Goal: Information Seeking & Learning: Learn about a topic

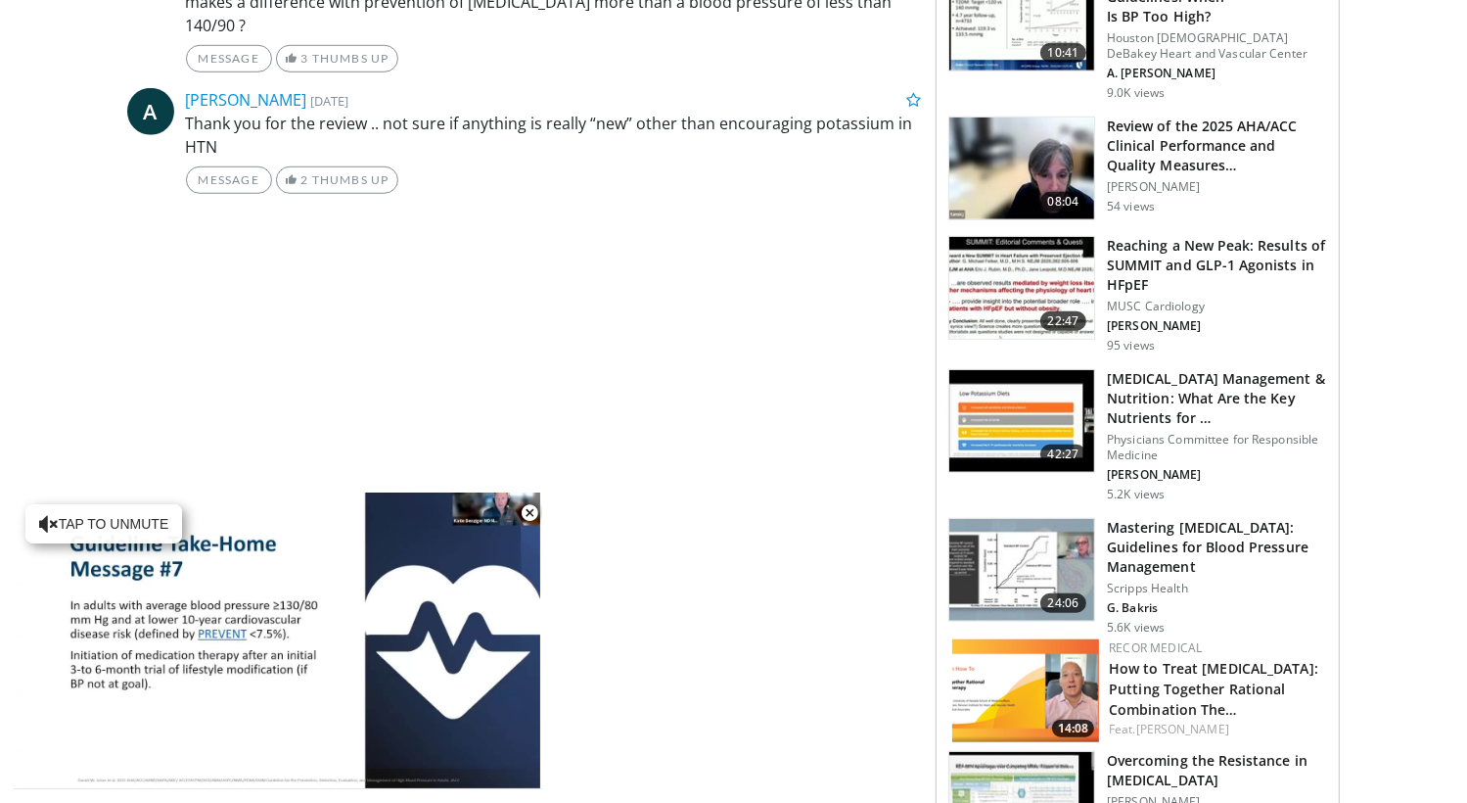
scroll to position [1446, 0]
